Goal: Navigation & Orientation: Find specific page/section

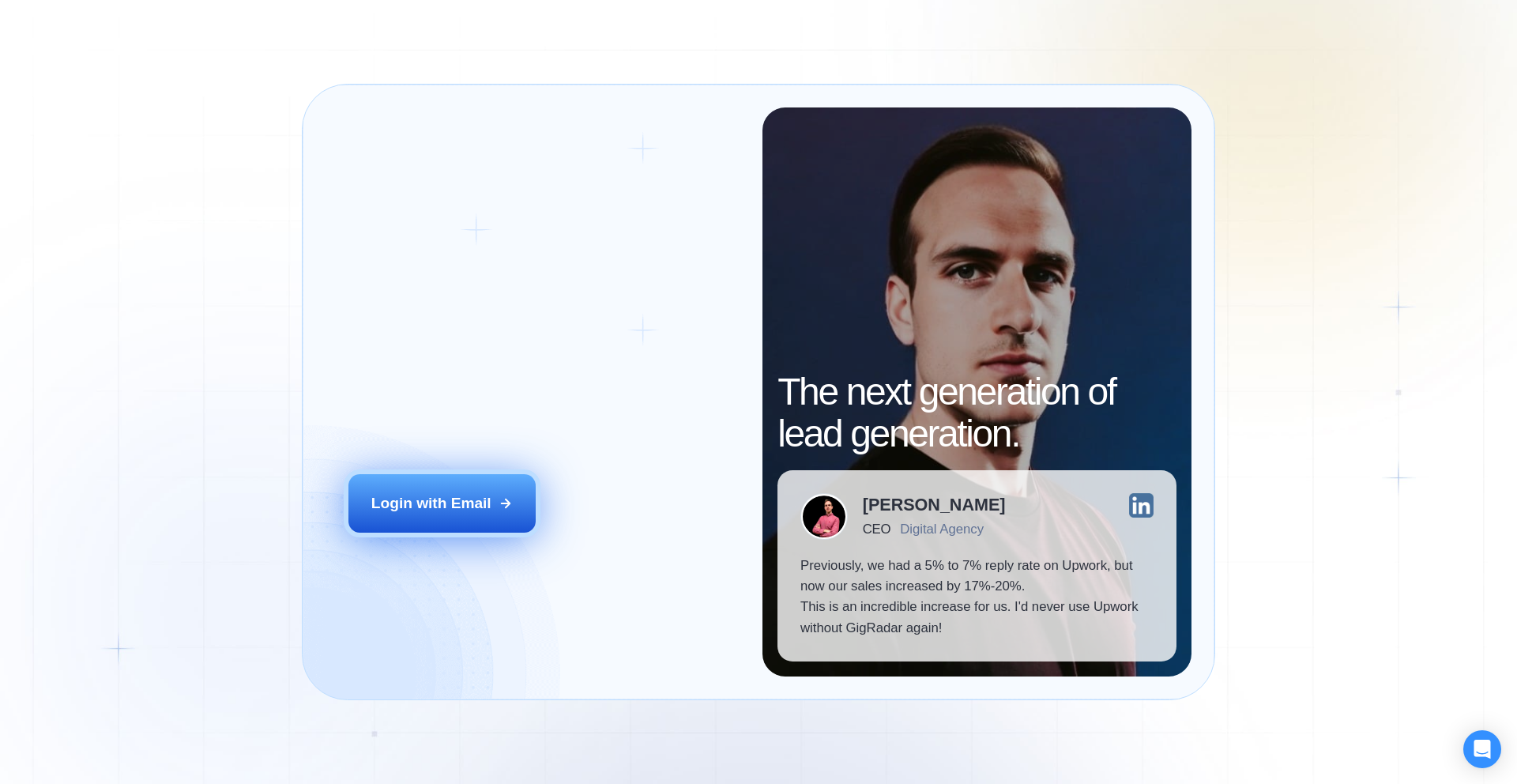
click at [432, 515] on button "Login with Email" at bounding box center [443, 503] width 188 height 59
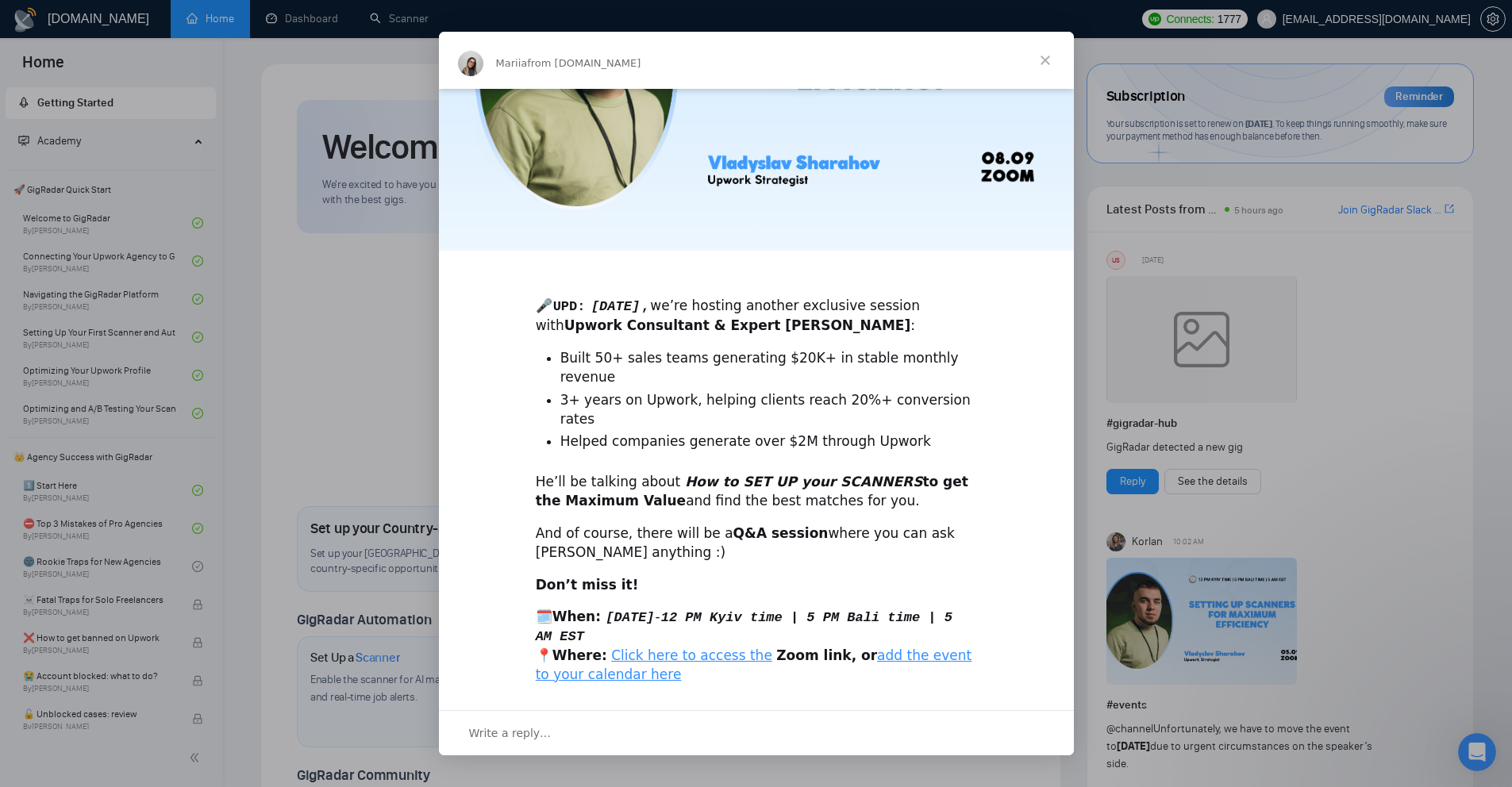
scroll to position [204, 0]
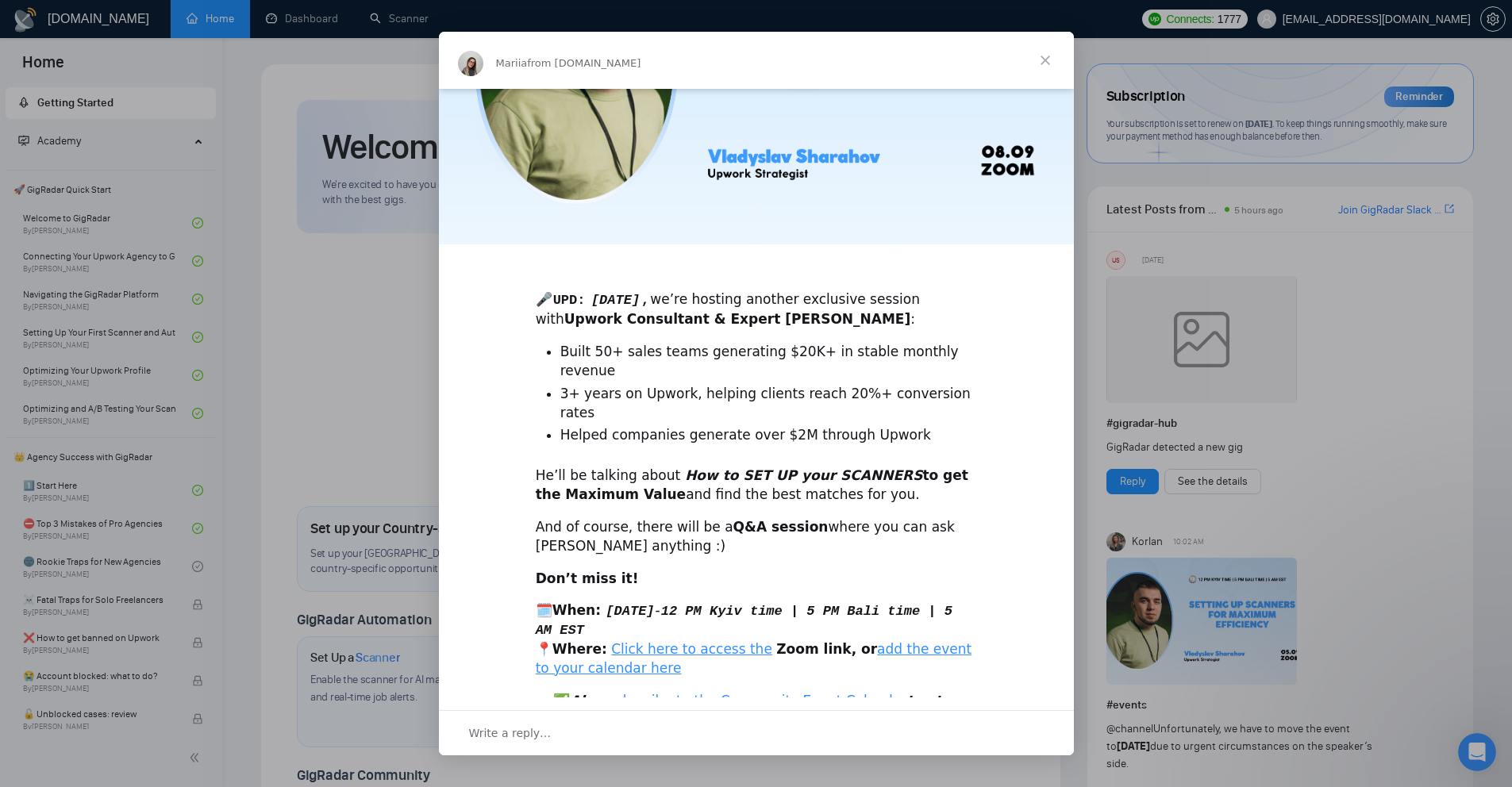
click at [782, 693] on link "subscribe to the Community Event Calendar" at bounding box center [757, 700] width 299 height 16
click at [379, 357] on div "Intercom messenger" at bounding box center [756, 393] width 1512 height 787
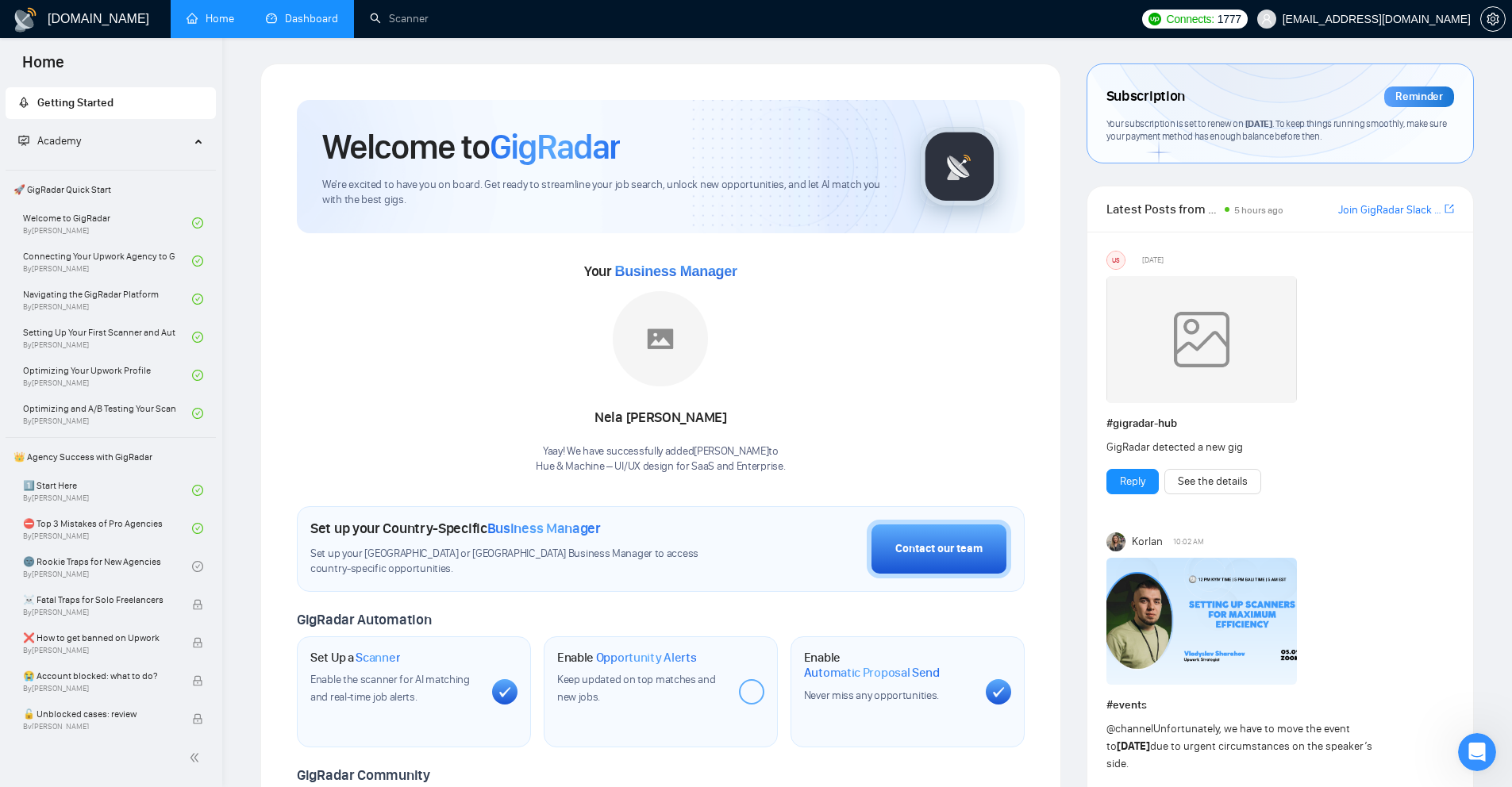
click at [279, 19] on link "Dashboard" at bounding box center [302, 19] width 72 height 13
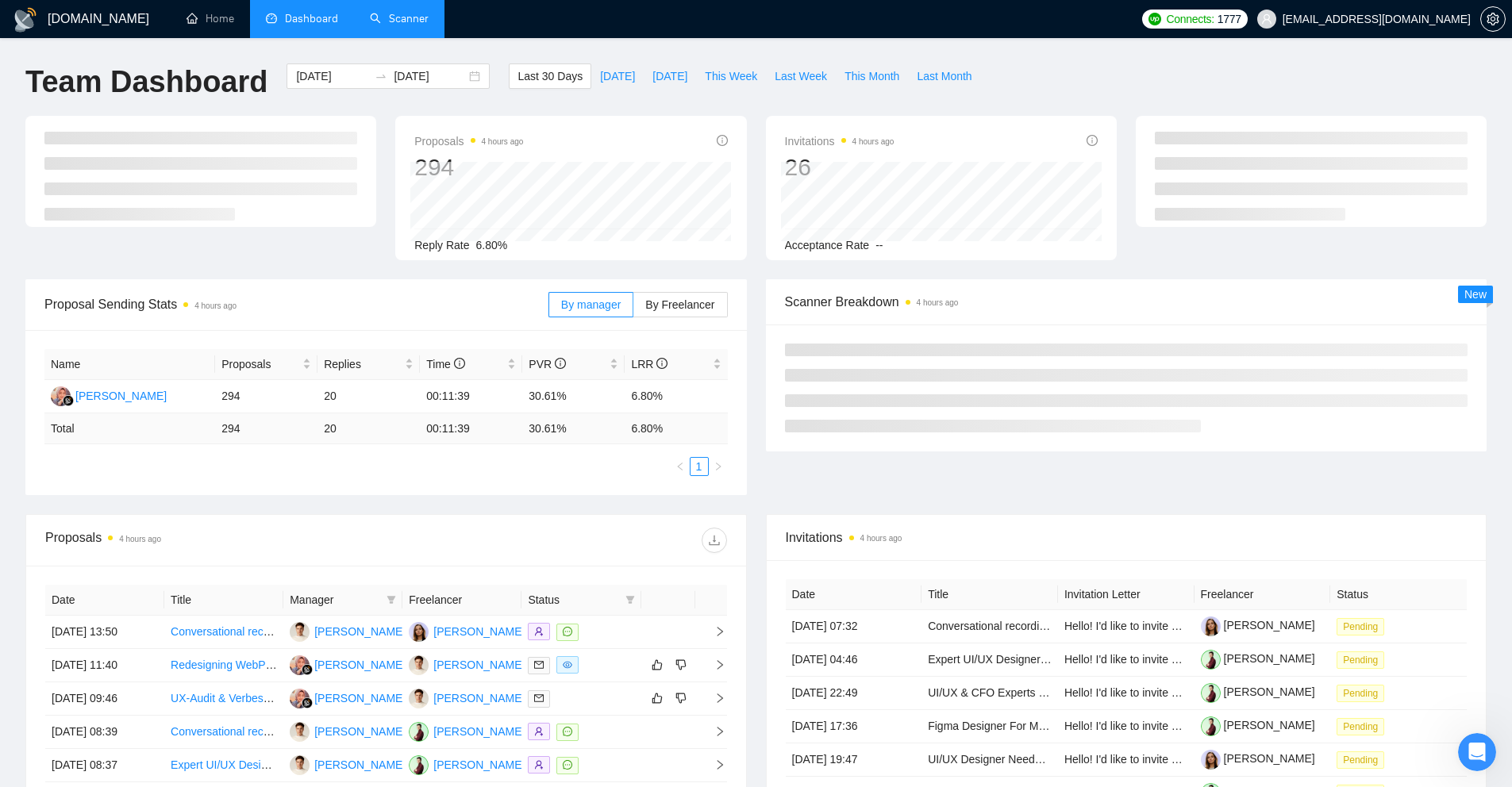
click at [394, 26] on link "Scanner" at bounding box center [399, 19] width 59 height 13
